Goal: Navigation & Orientation: Understand site structure

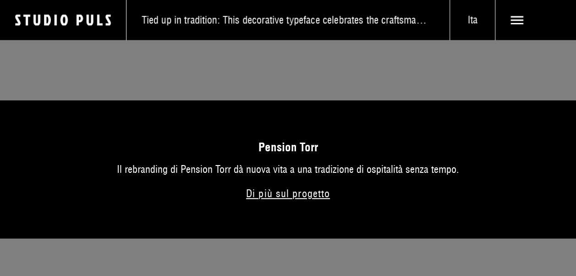
scroll to position [3496, 0]
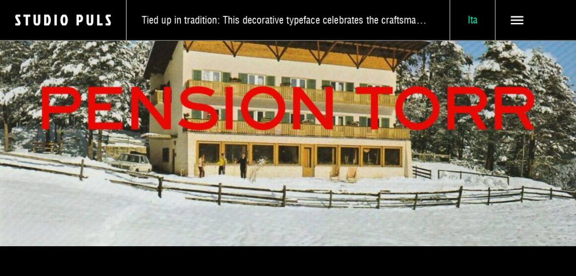
click at [479, 22] on span "Ita" at bounding box center [472, 20] width 45 height 13
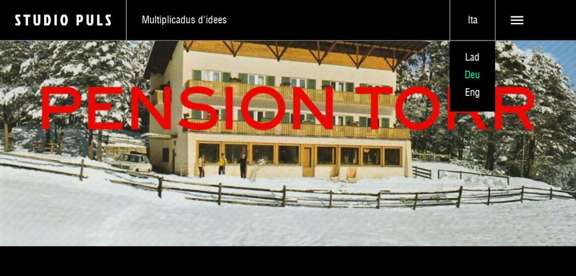
click at [479, 76] on span "Deu" at bounding box center [472, 74] width 16 height 13
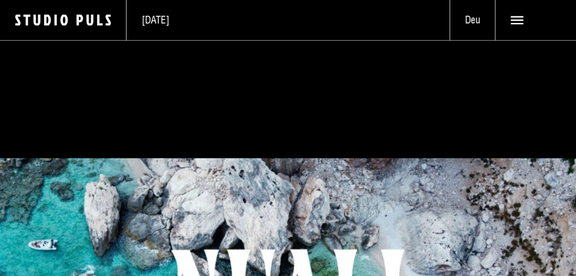
click at [80, 23] on icon "Logo Studio Puls" at bounding box center [70, 20] width 111 height 12
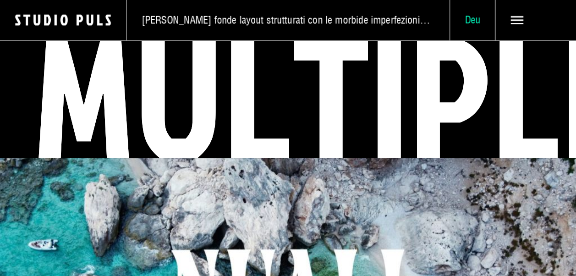
click at [474, 21] on span "Deu" at bounding box center [472, 20] width 45 height 13
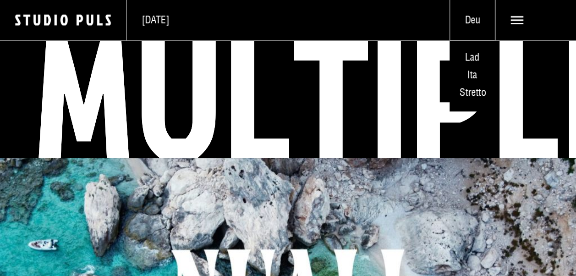
click at [517, 22] on icon at bounding box center [516, 20] width 13 height 13
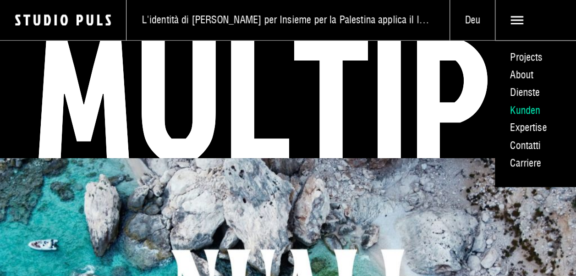
click at [522, 108] on link "Kunden" at bounding box center [535, 110] width 81 height 18
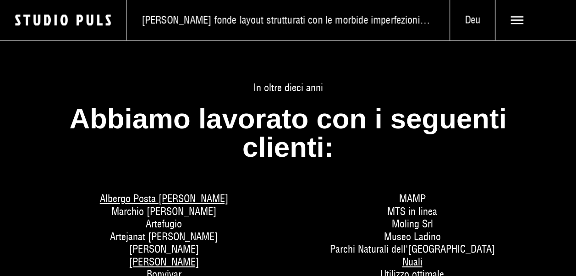
click at [425, 139] on h2 "Abbiamo lavorato con i seguenti clienti:" at bounding box center [288, 132] width 484 height 57
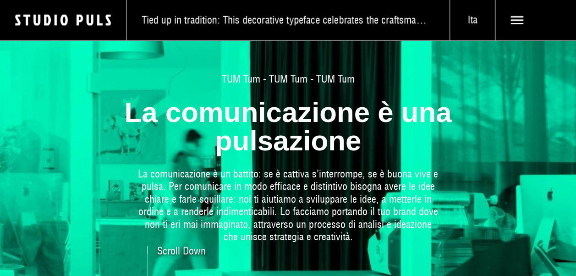
click at [57, 19] on icon "Logo Studio Puls" at bounding box center [70, 20] width 111 height 12
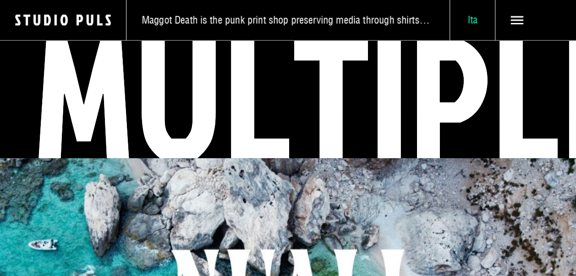
click at [472, 19] on span "Ita" at bounding box center [472, 20] width 45 height 13
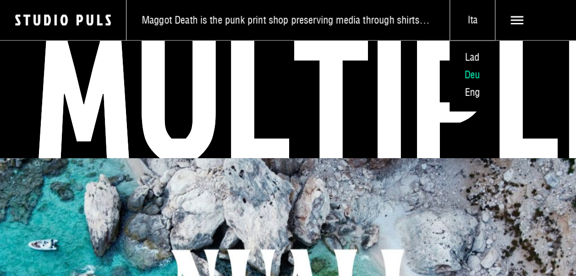
click at [480, 77] on span "Deu" at bounding box center [472, 74] width 16 height 13
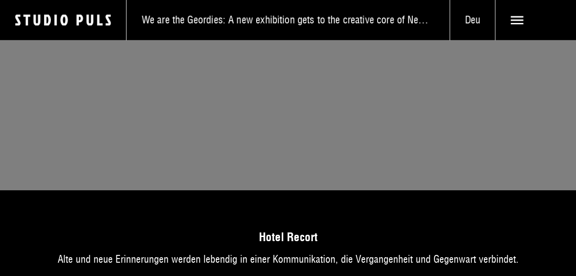
scroll to position [4988, 0]
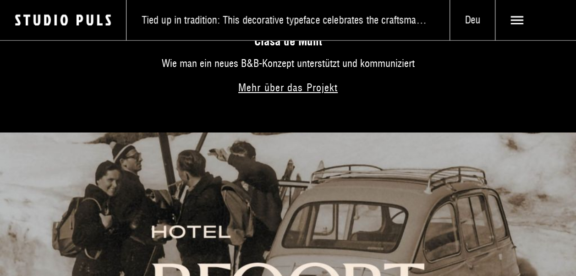
click at [519, 20] on use at bounding box center [516, 20] width 13 height 8
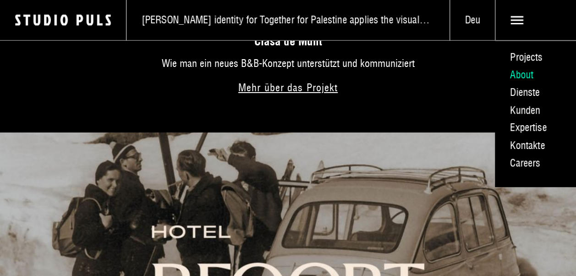
click at [508, 72] on link "About" at bounding box center [535, 75] width 81 height 18
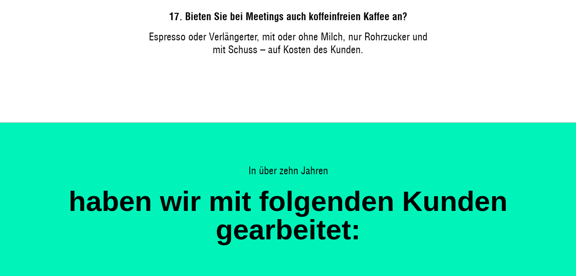
scroll to position [2565, 0]
